Goal: Transaction & Acquisition: Purchase product/service

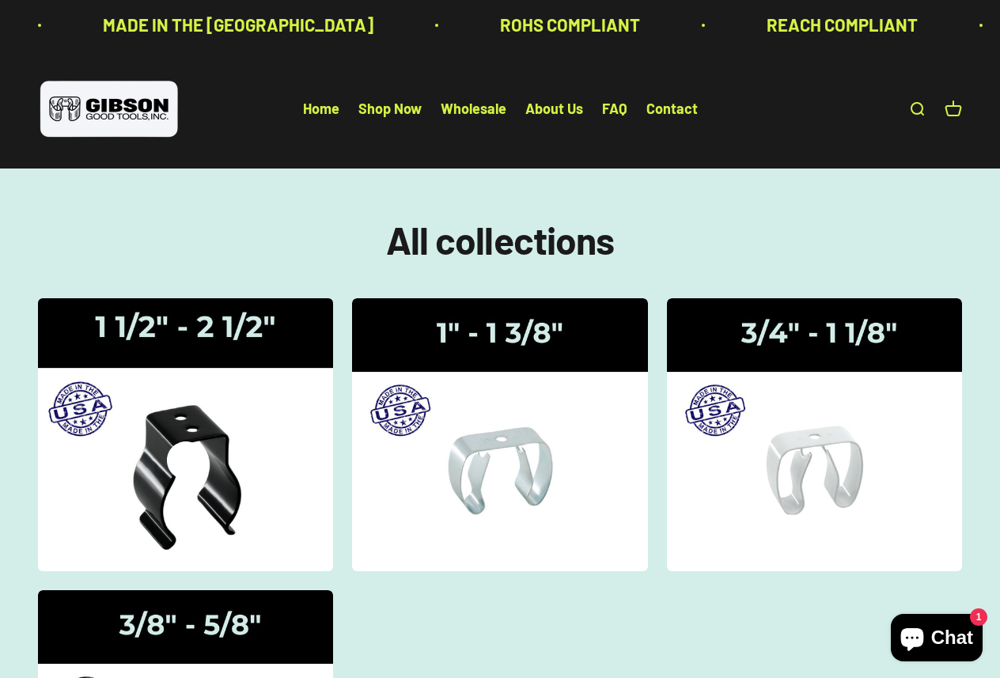
click at [214, 328] on img at bounding box center [185, 434] width 313 height 289
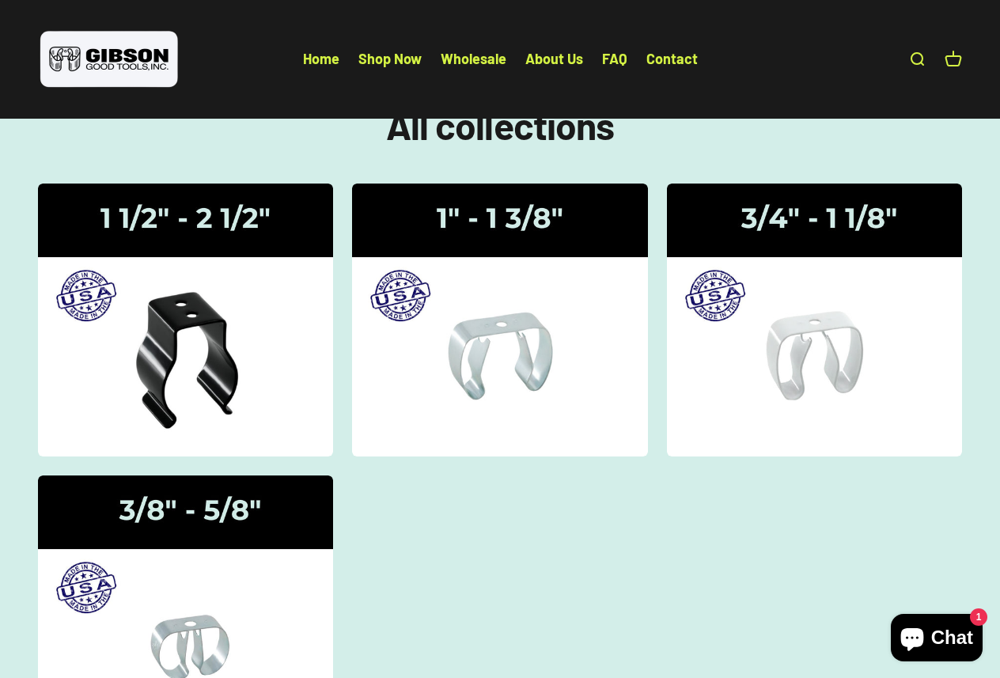
scroll to position [110, 0]
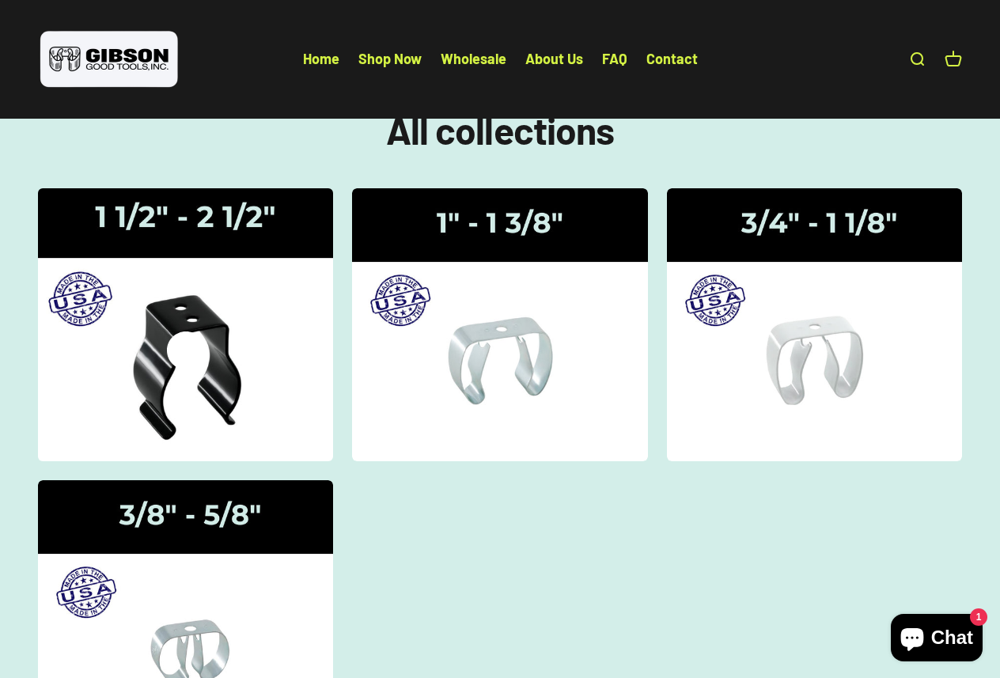
click at [195, 224] on img at bounding box center [185, 324] width 313 height 289
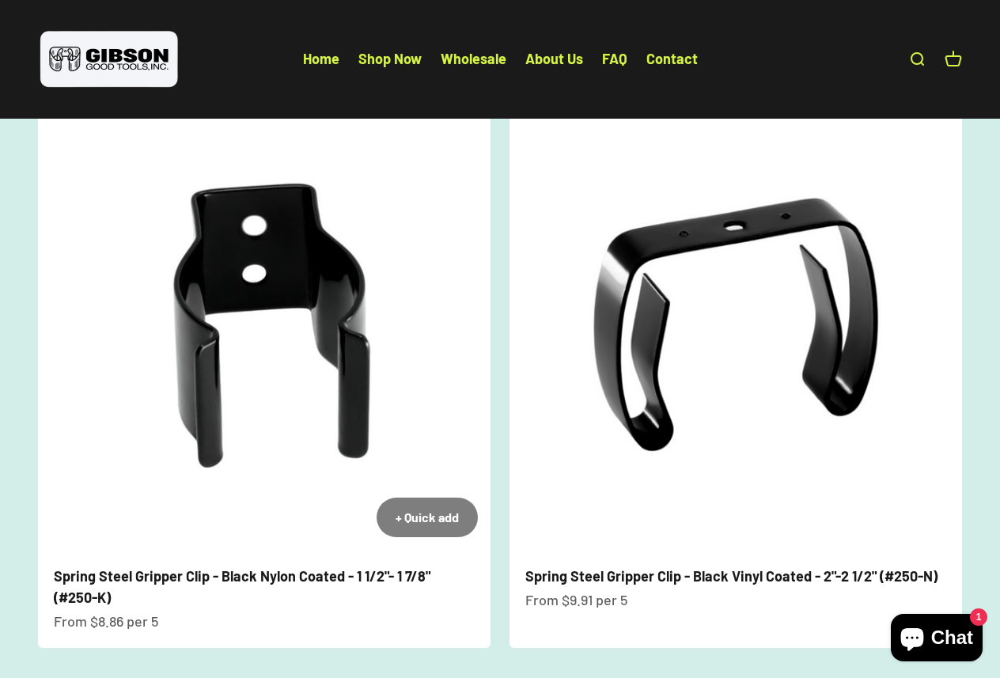
scroll to position [27, 0]
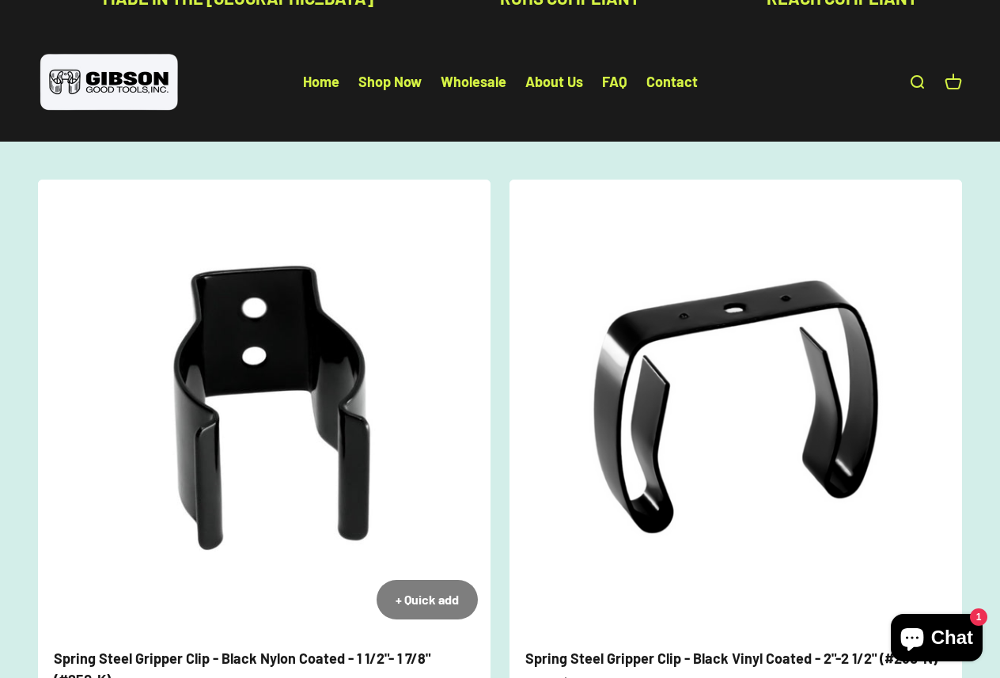
click at [311, 356] on img at bounding box center [264, 406] width 453 height 453
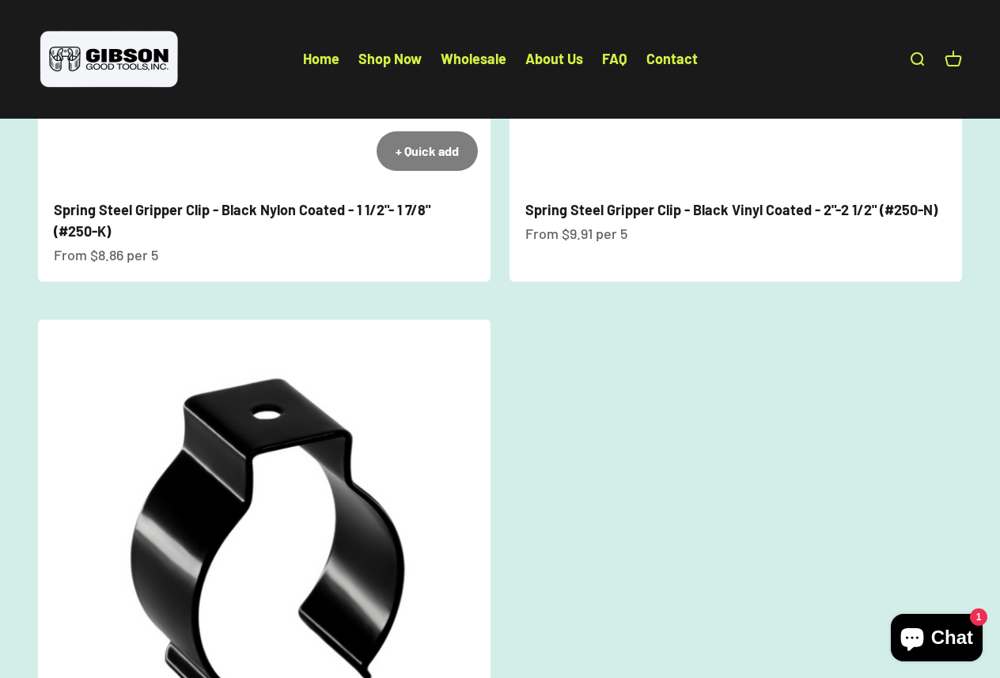
scroll to position [55, 0]
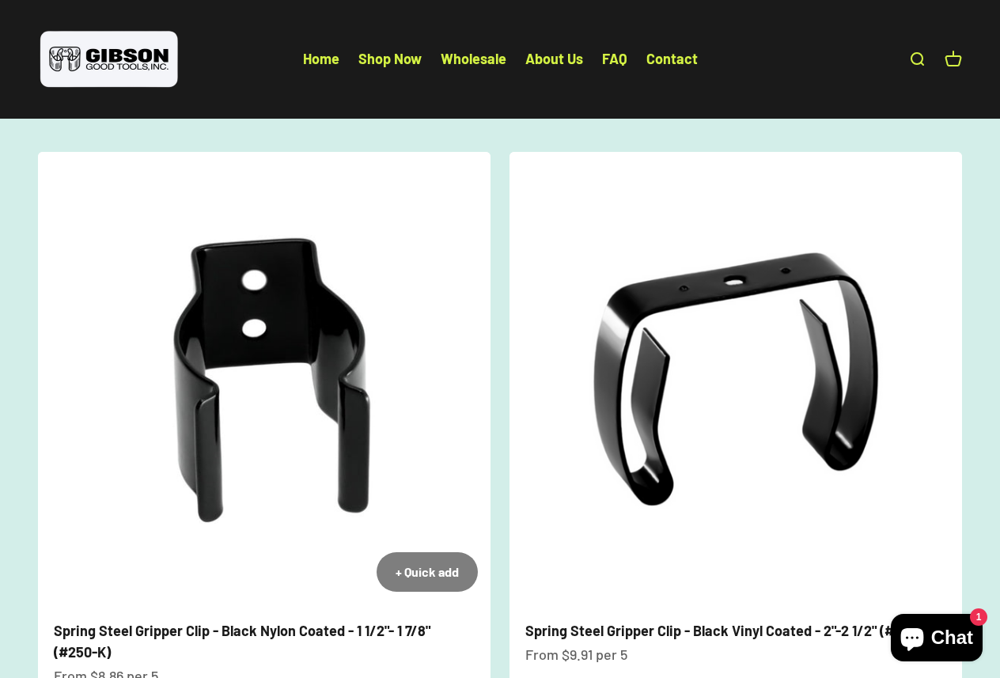
click at [257, 328] on img at bounding box center [264, 378] width 453 height 453
